Goal: Information Seeking & Learning: Learn about a topic

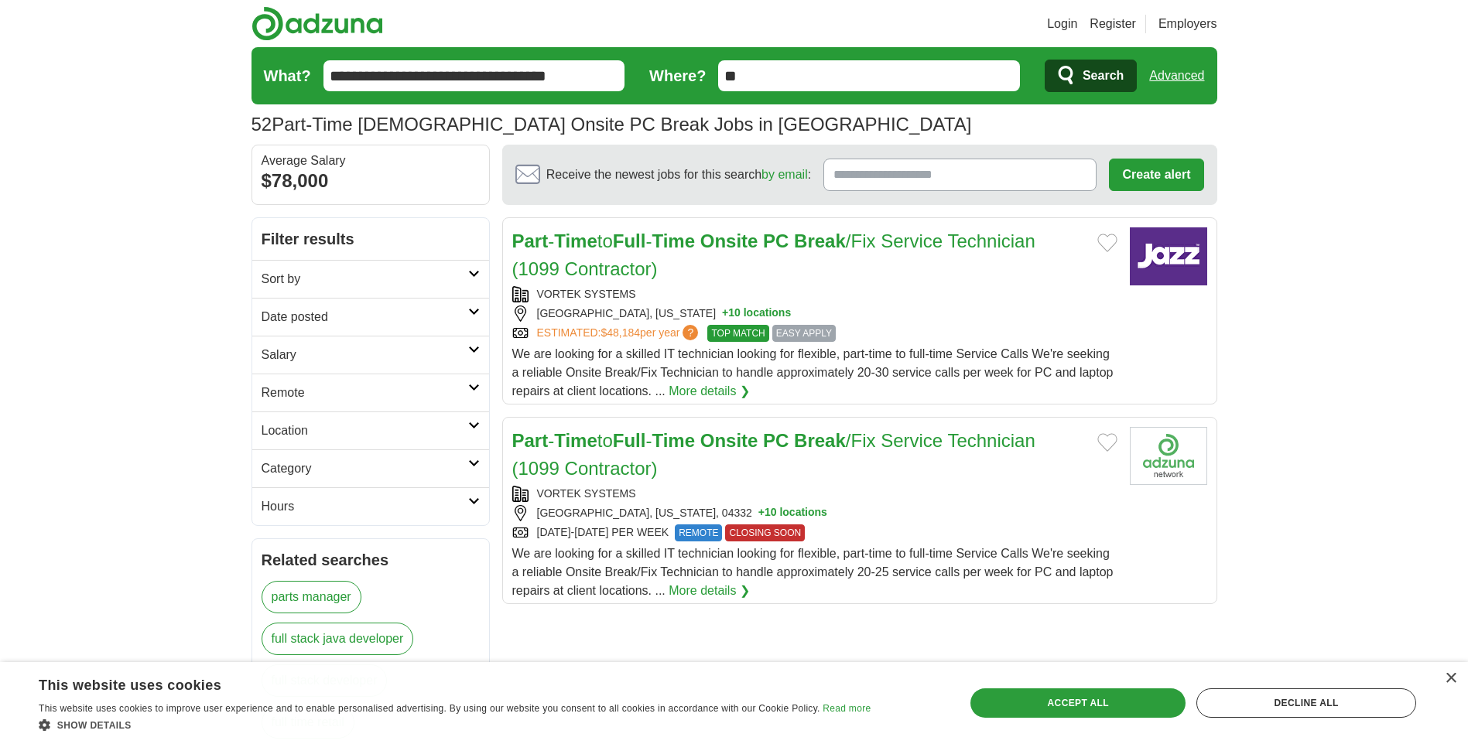
click at [580, 293] on div "VORTEK SYSTEMS" at bounding box center [814, 294] width 605 height 16
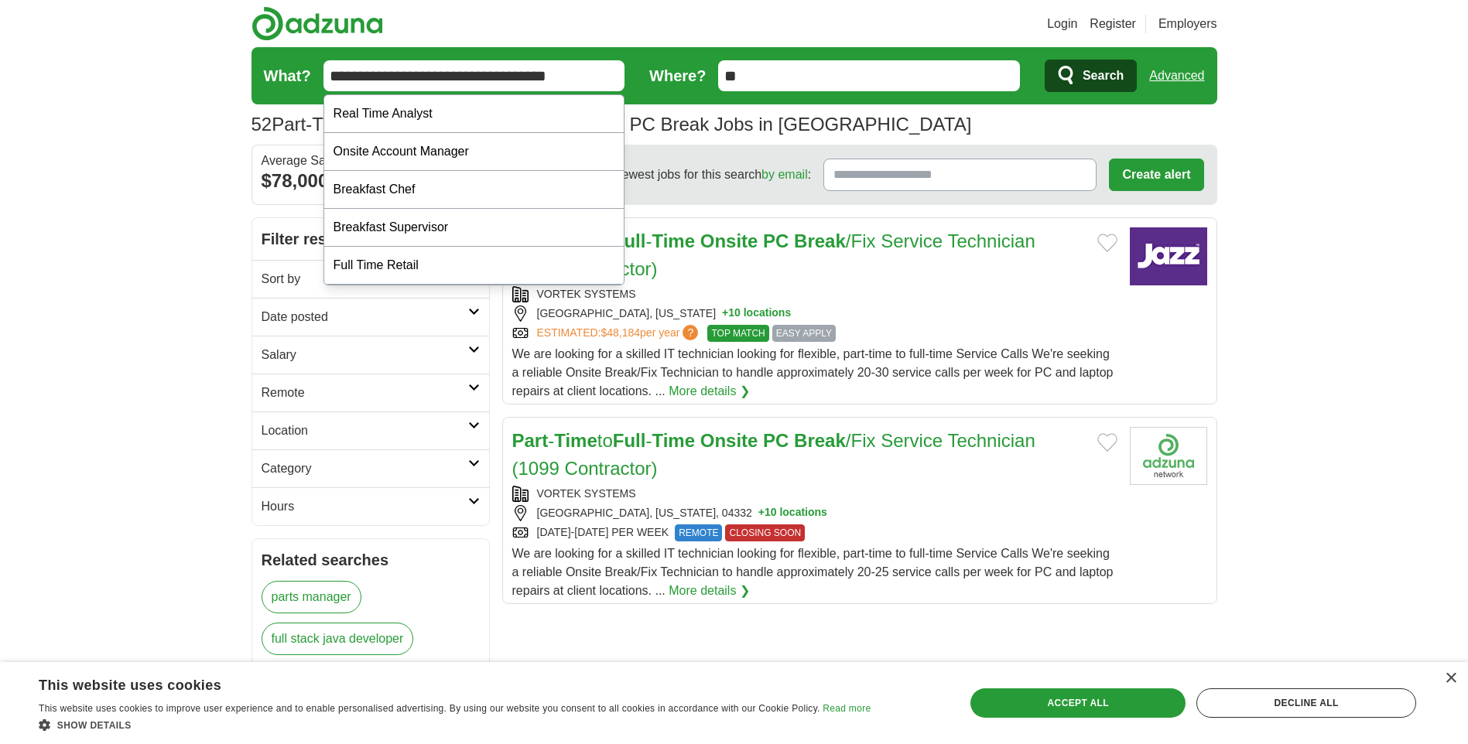
drag, startPoint x: 623, startPoint y: 70, endPoint x: 43, endPoint y: 139, distance: 583.7
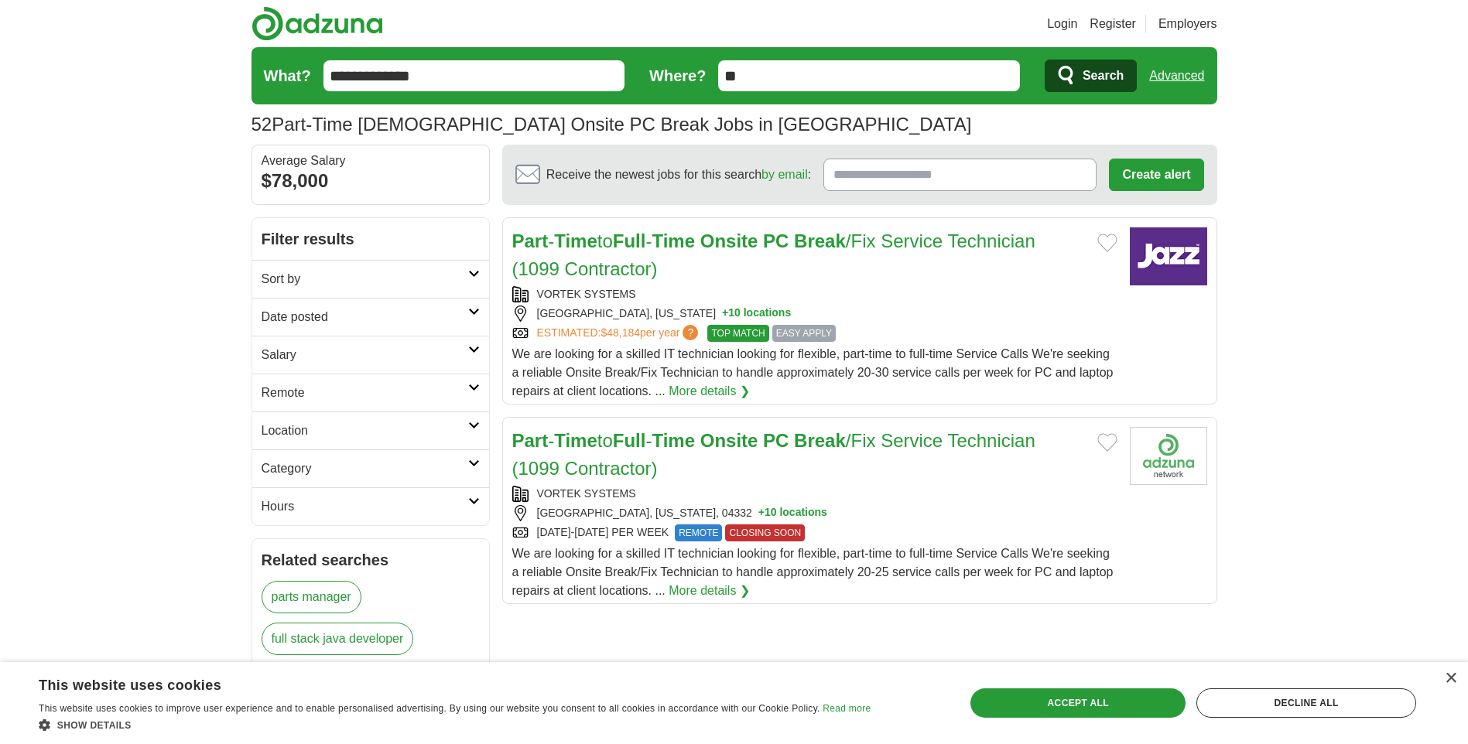
type input "**********"
click at [1045, 60] on button "Search" at bounding box center [1091, 76] width 92 height 33
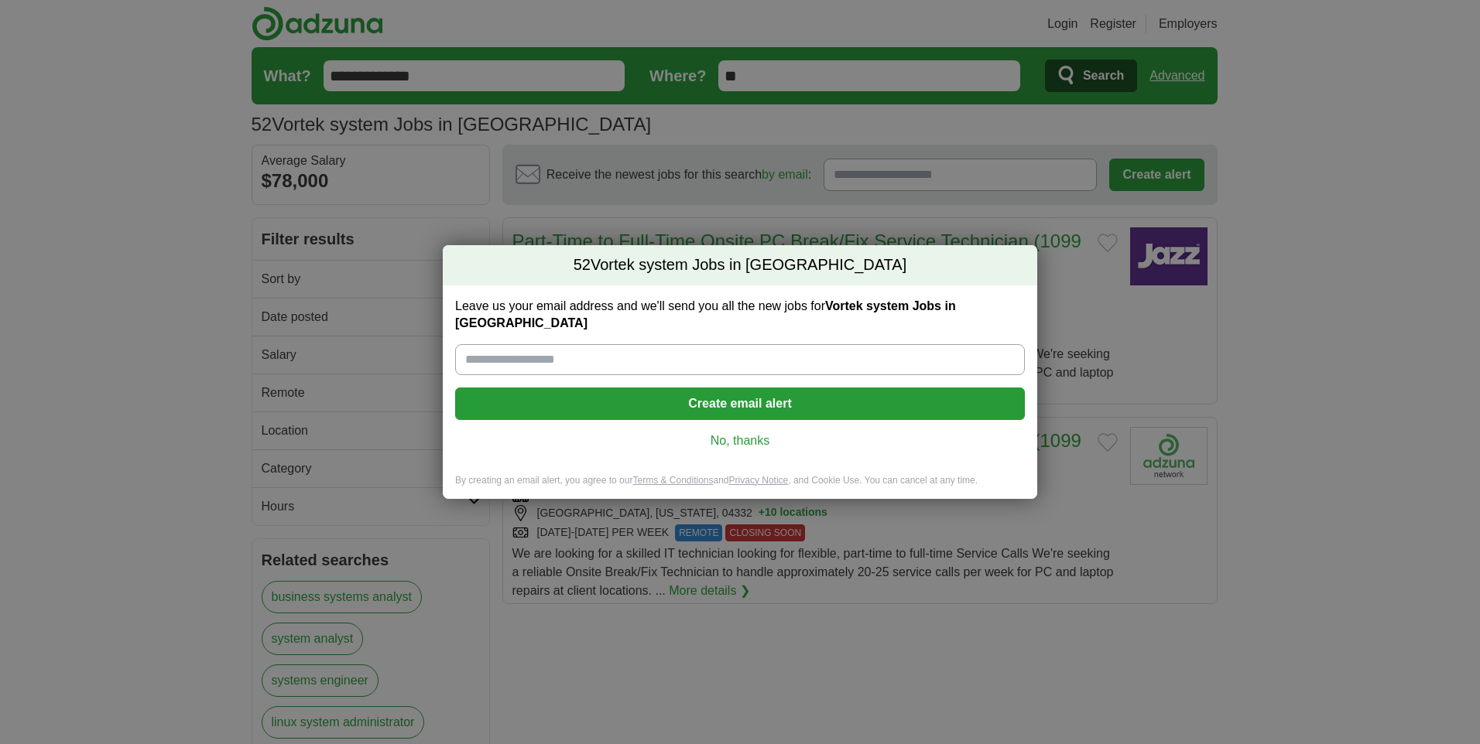
click at [716, 433] on link "No, thanks" at bounding box center [739, 441] width 545 height 17
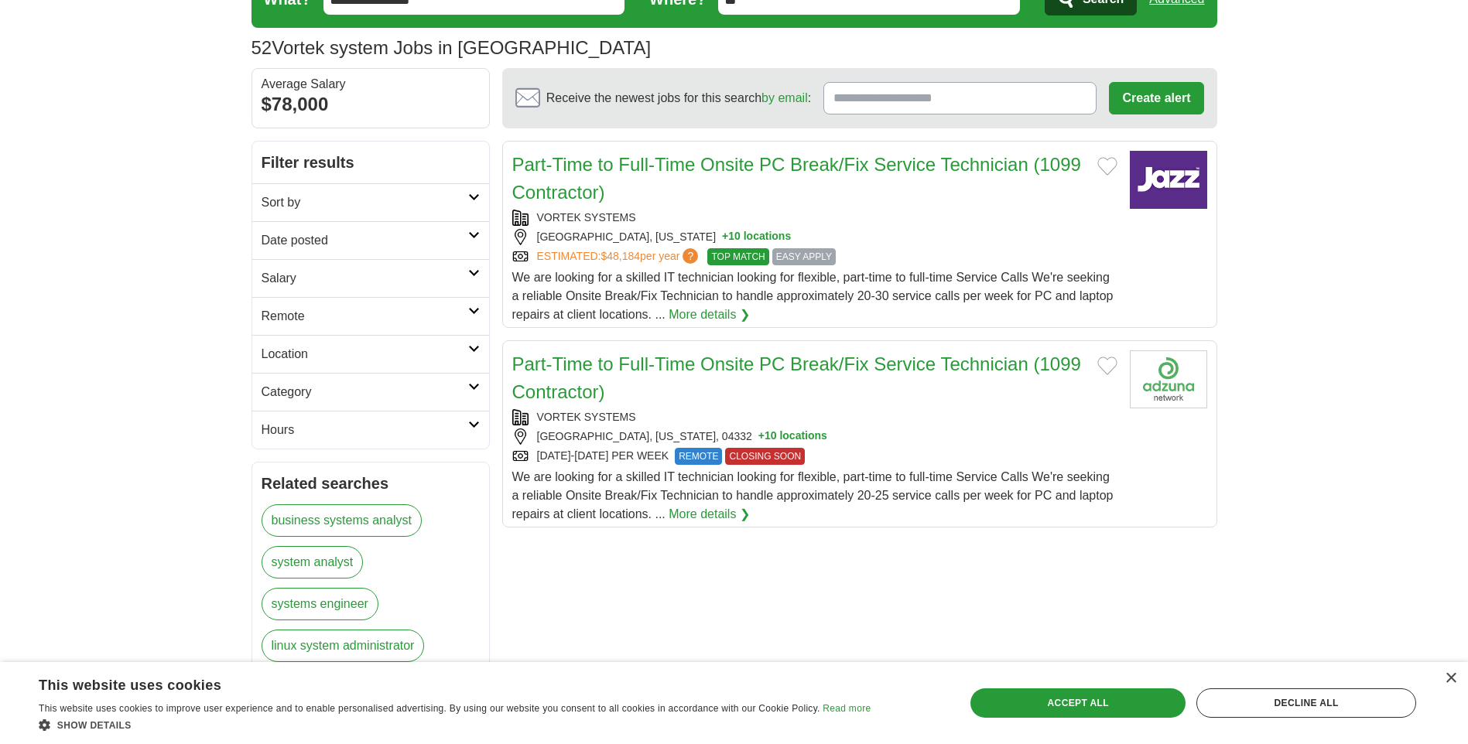
scroll to position [77, 0]
click at [758, 433] on button "+ 10 locations" at bounding box center [792, 436] width 69 height 16
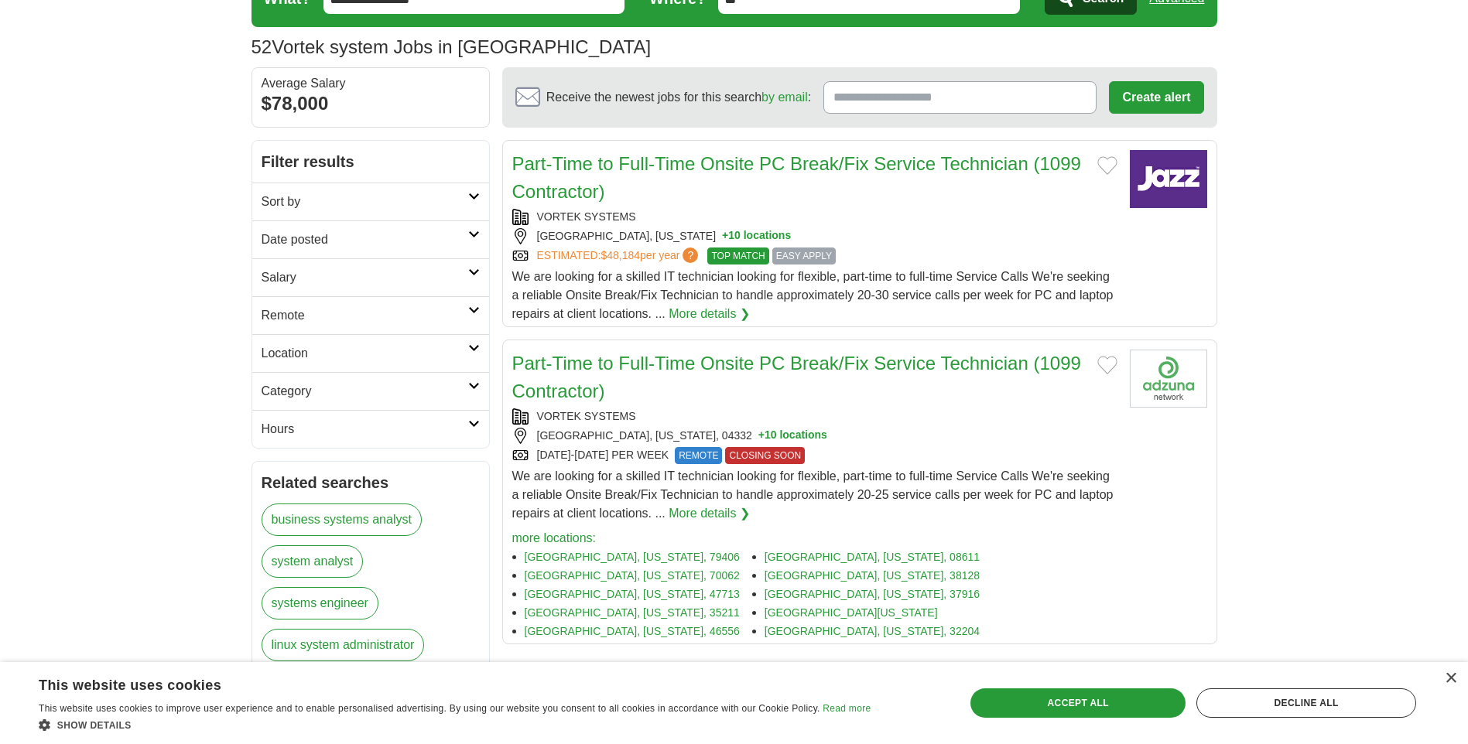
click at [722, 235] on button "+ 10 locations" at bounding box center [756, 236] width 69 height 16
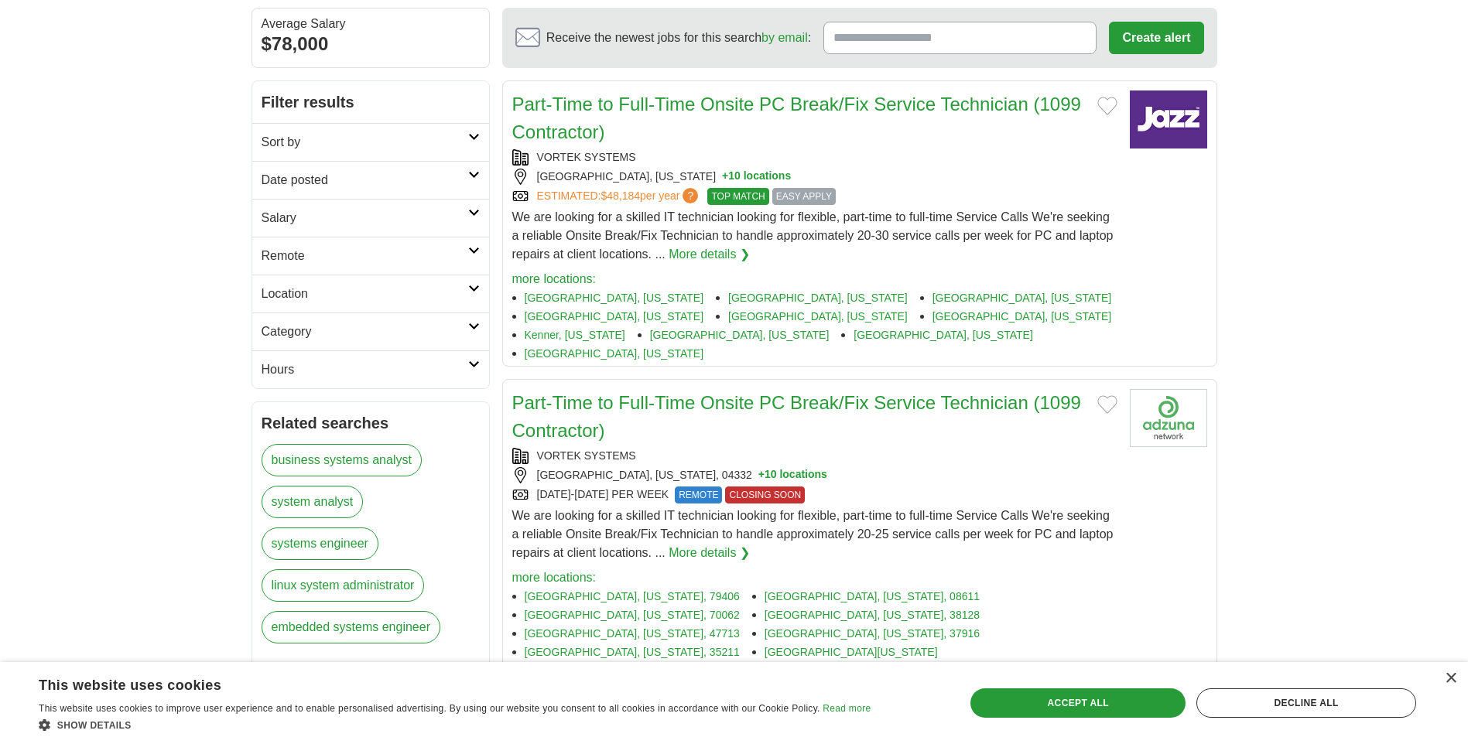
scroll to position [155, 0]
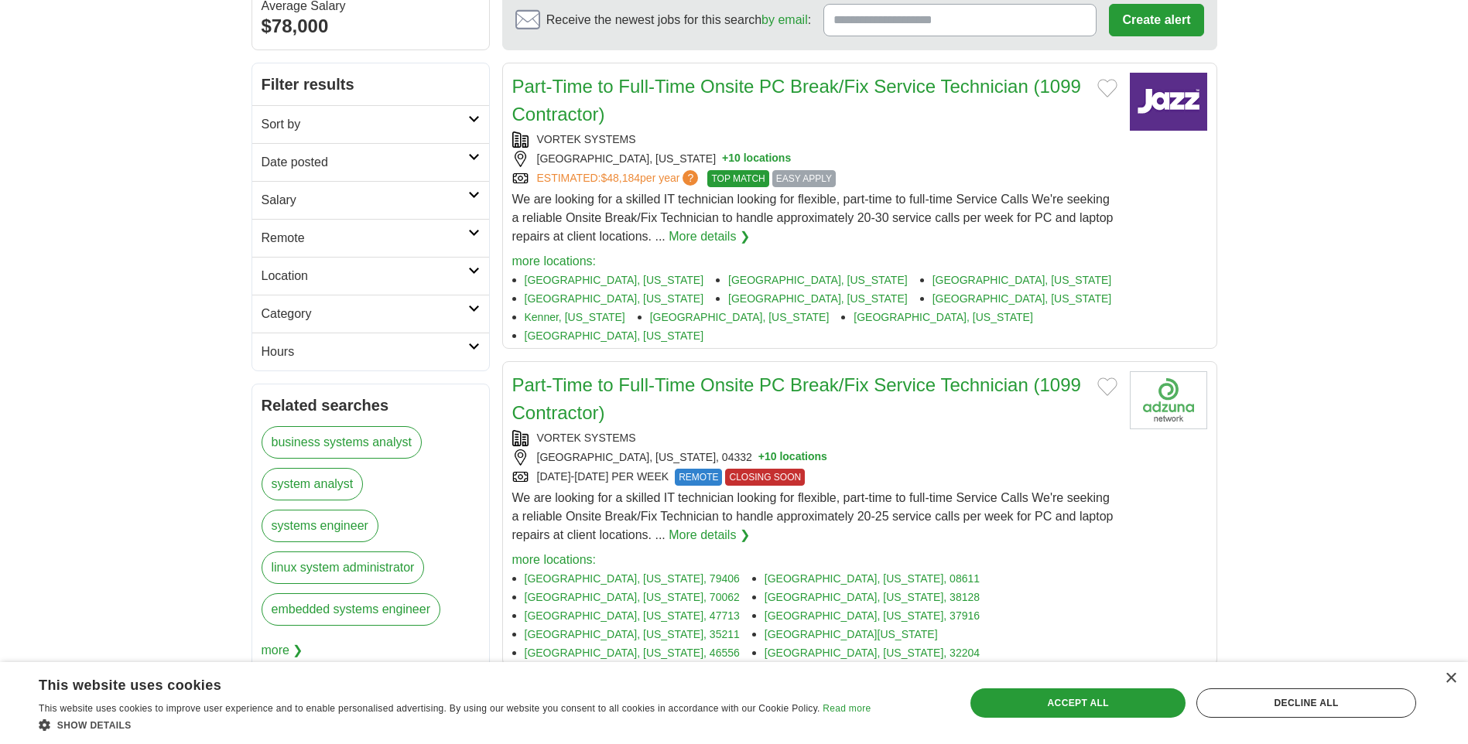
click at [608, 375] on link "Part-Time to Full-Time Onsite PC Break/Fix Service Technician (1099 Contractor)" at bounding box center [796, 399] width 569 height 49
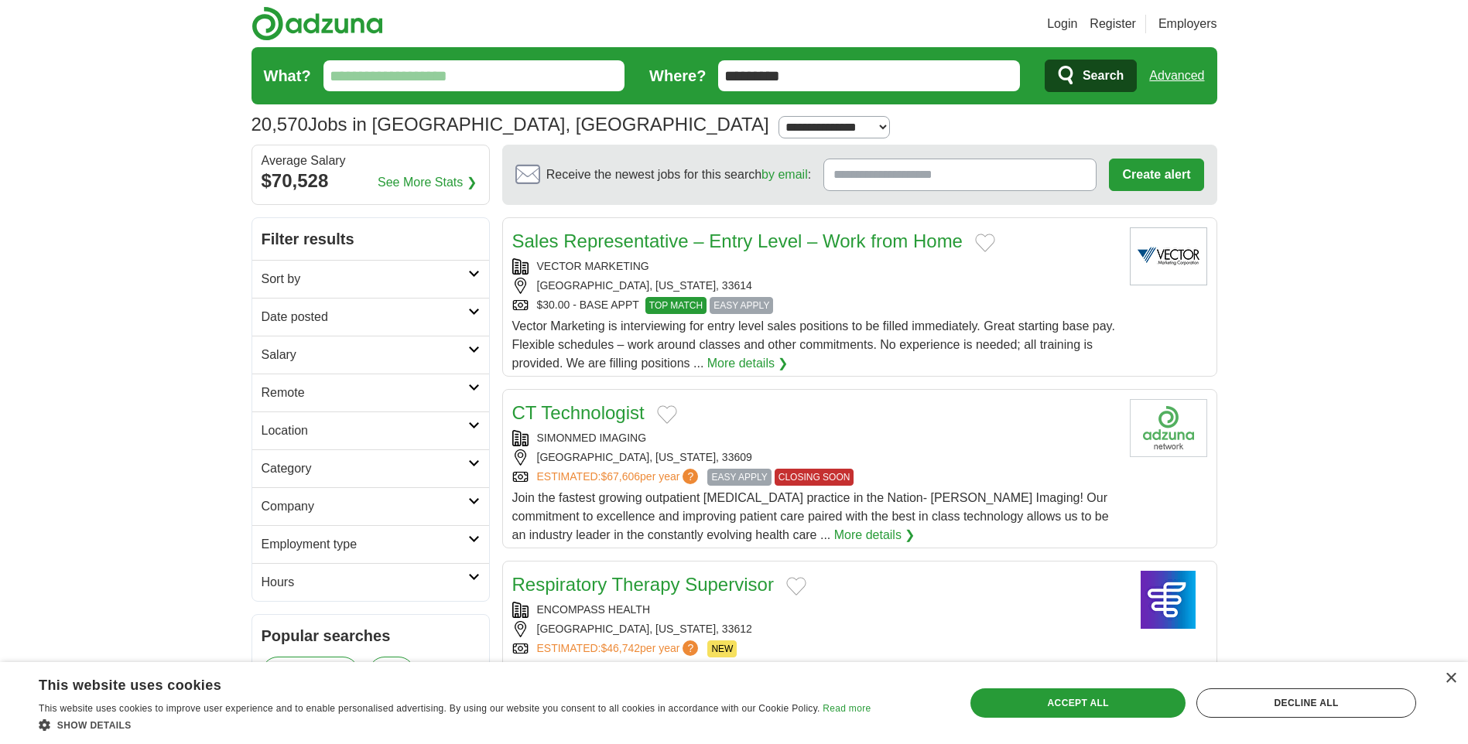
click at [541, 77] on input "What?" at bounding box center [474, 75] width 302 height 31
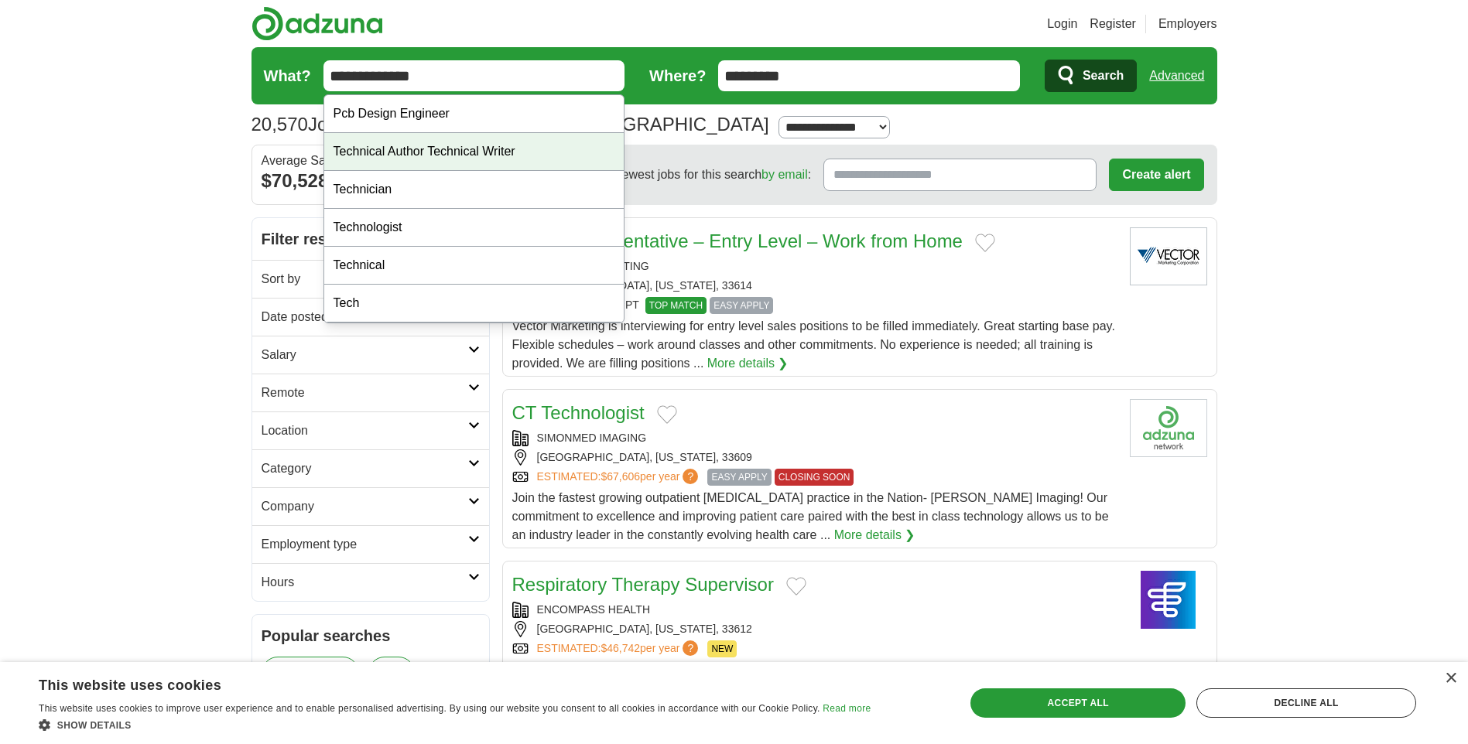
type input "**********"
click at [1045, 60] on button "Search" at bounding box center [1091, 76] width 92 height 33
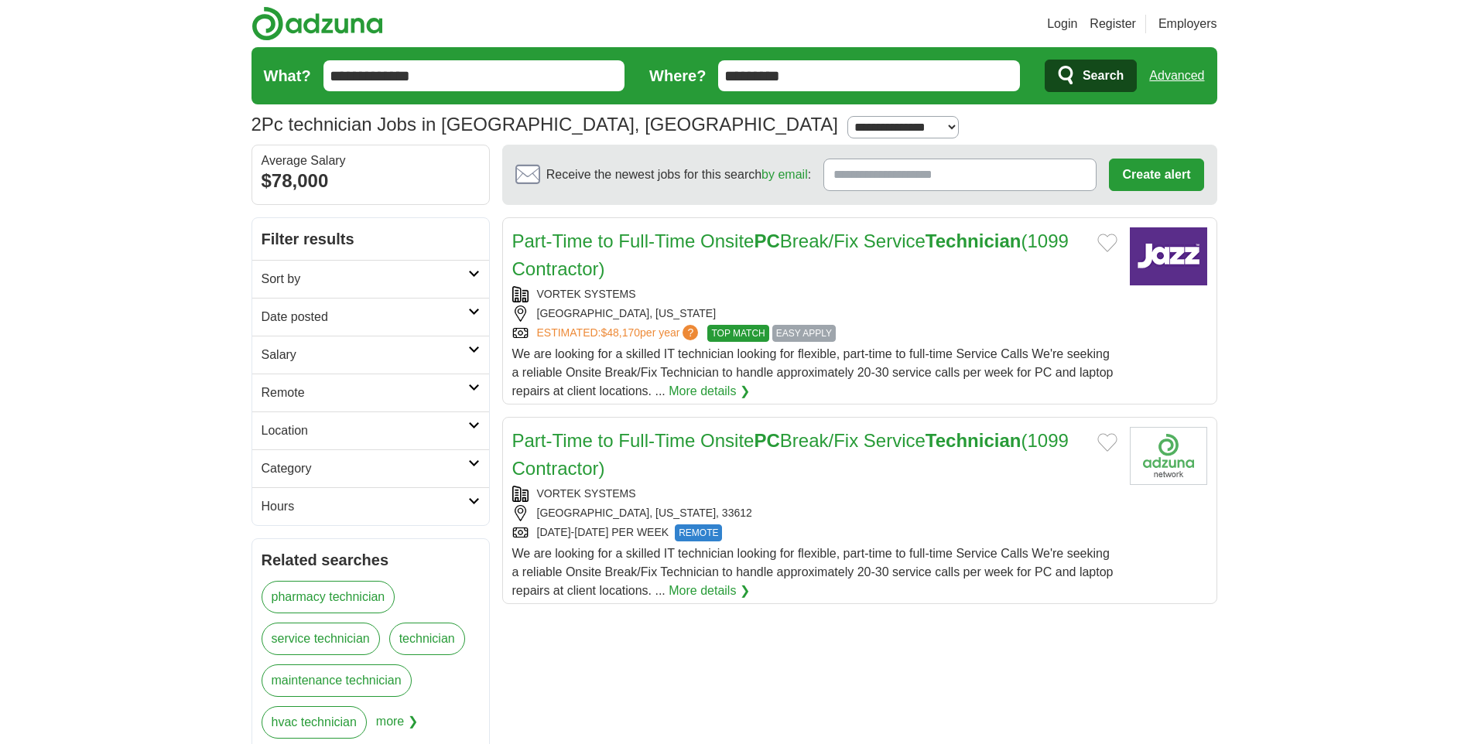
click at [752, 250] on link "Part-Time to Full-Time Onsite PC Break/Fix Service Technician (1099 Contractor)" at bounding box center [790, 255] width 556 height 49
click at [618, 446] on link "Part-Time to Full-Time Onsite PC Break/Fix Service Technician (1099 Contractor)" at bounding box center [790, 454] width 556 height 49
